Goal: Entertainment & Leisure: Browse casually

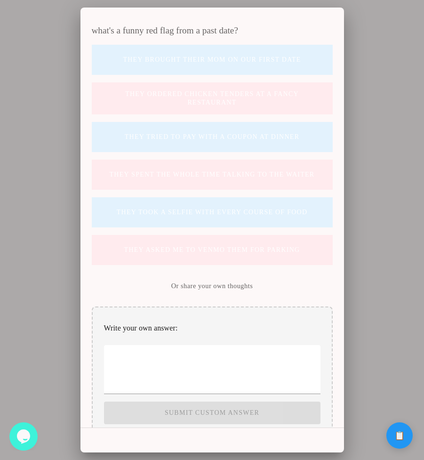
click at [87, 335] on div "what's a funny red flag from a past date? They brought their mom on our first d…" at bounding box center [211, 218] width 263 height 420
click at [0, 0] on slot "They tried to pay with a coupon at dinner" at bounding box center [0, 0] width 0 height 0
click at [165, 187] on mwc-button "Lack of ambition or drive" at bounding box center [212, 173] width 241 height 30
